Goal: Information Seeking & Learning: Find contact information

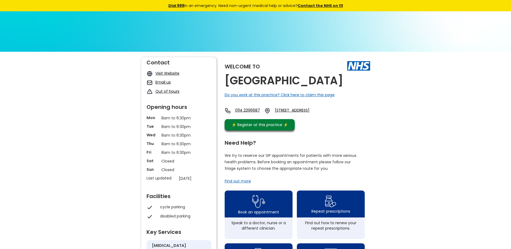
click at [263, 77] on h2 "[GEOGRAPHIC_DATA]" at bounding box center [284, 81] width 118 height 12
drag, startPoint x: 225, startPoint y: 79, endPoint x: 366, endPoint y: 82, distance: 141.1
click at [366, 82] on div "Welcome to [GEOGRAPHIC_DATA] Do you work at this practice? Click here to claim …" at bounding box center [297, 95] width 145 height 76
drag, startPoint x: 366, startPoint y: 82, endPoint x: 359, endPoint y: 81, distance: 6.8
copy h2 "[GEOGRAPHIC_DATA]"
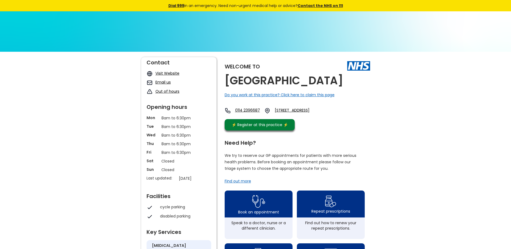
drag, startPoint x: 293, startPoint y: 107, endPoint x: 346, endPoint y: 116, distance: 53.5
click at [324, 114] on div "0114 2396687 [STREET_ADDRESS]" at bounding box center [275, 110] width 100 height 6
drag, startPoint x: 346, startPoint y: 116, endPoint x: 331, endPoint y: 114, distance: 15.3
copy link "[STREET_ADDRESS]"
drag, startPoint x: 424, startPoint y: 140, endPoint x: 410, endPoint y: 140, distance: 14.3
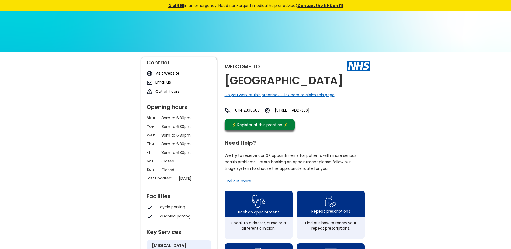
drag, startPoint x: 235, startPoint y: 104, endPoint x: 263, endPoint y: 110, distance: 28.8
click at [263, 110] on div "Welcome to [GEOGRAPHIC_DATA] Do you work at this practice? Click here to claim …" at bounding box center [297, 95] width 145 height 76
drag, startPoint x: 263, startPoint y: 110, endPoint x: 258, endPoint y: 110, distance: 4.9
copy link "0114 2396687"
